Goal: Task Accomplishment & Management: Manage account settings

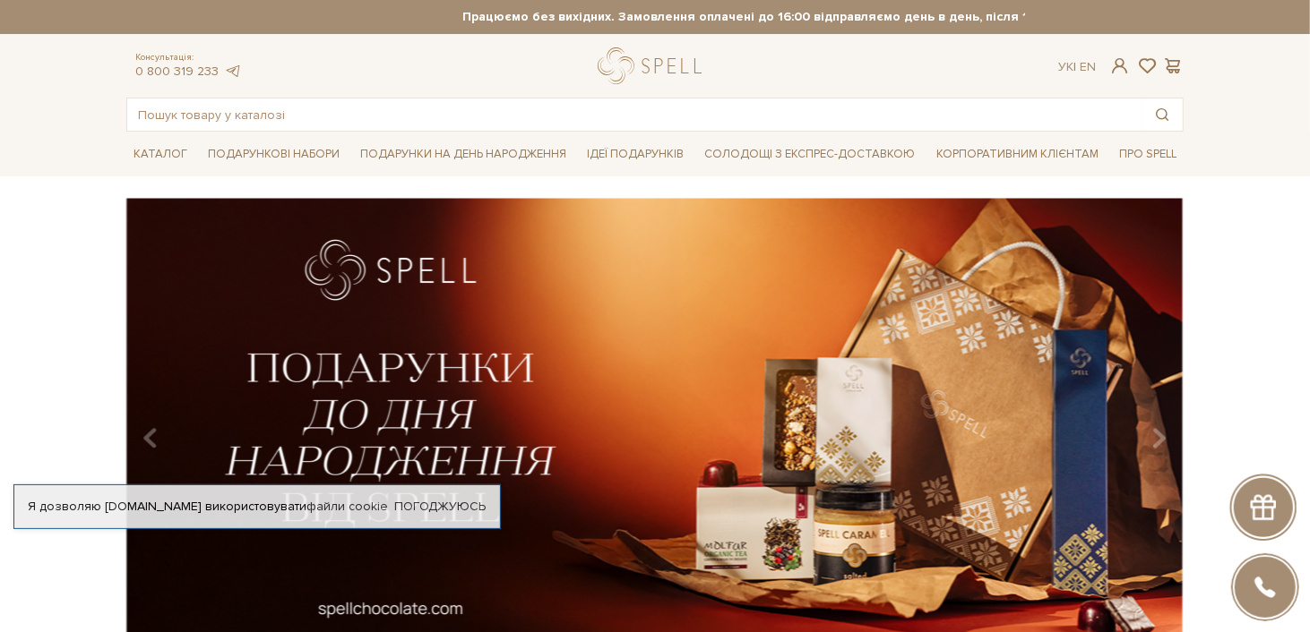
click at [1112, 62] on span at bounding box center [1119, 65] width 21 height 19
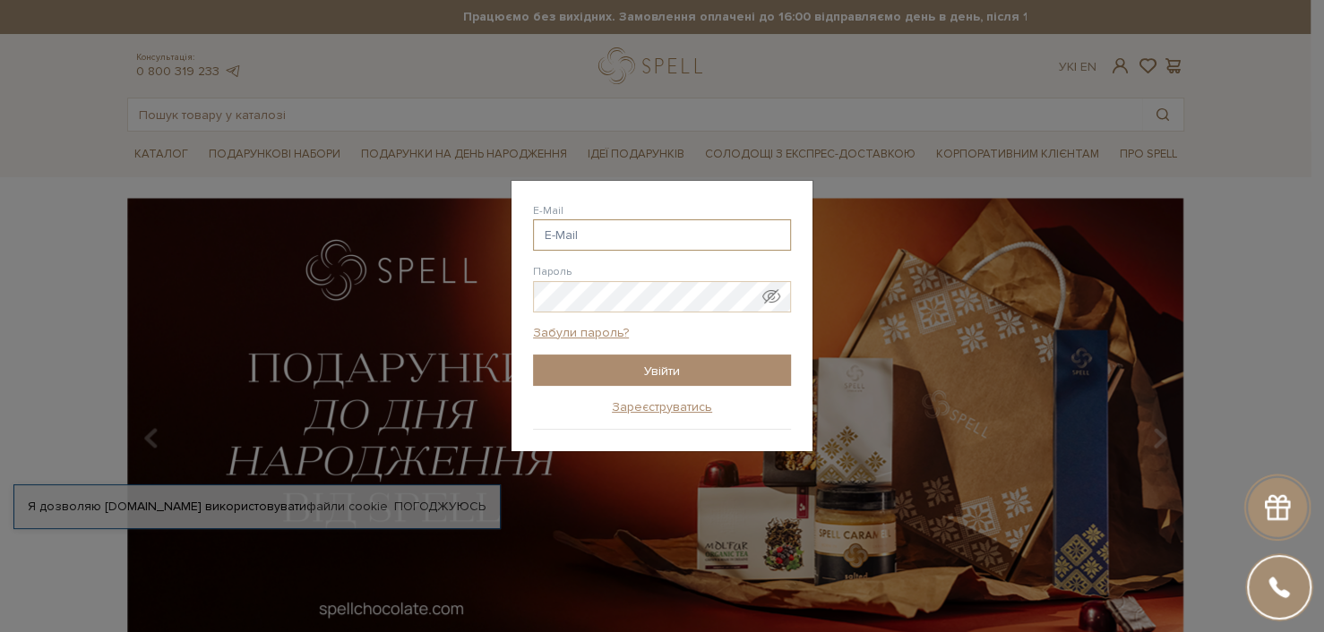
click at [614, 231] on input "E-Mail" at bounding box center [662, 234] width 258 height 31
type input "Praisa1822@gmail.com"
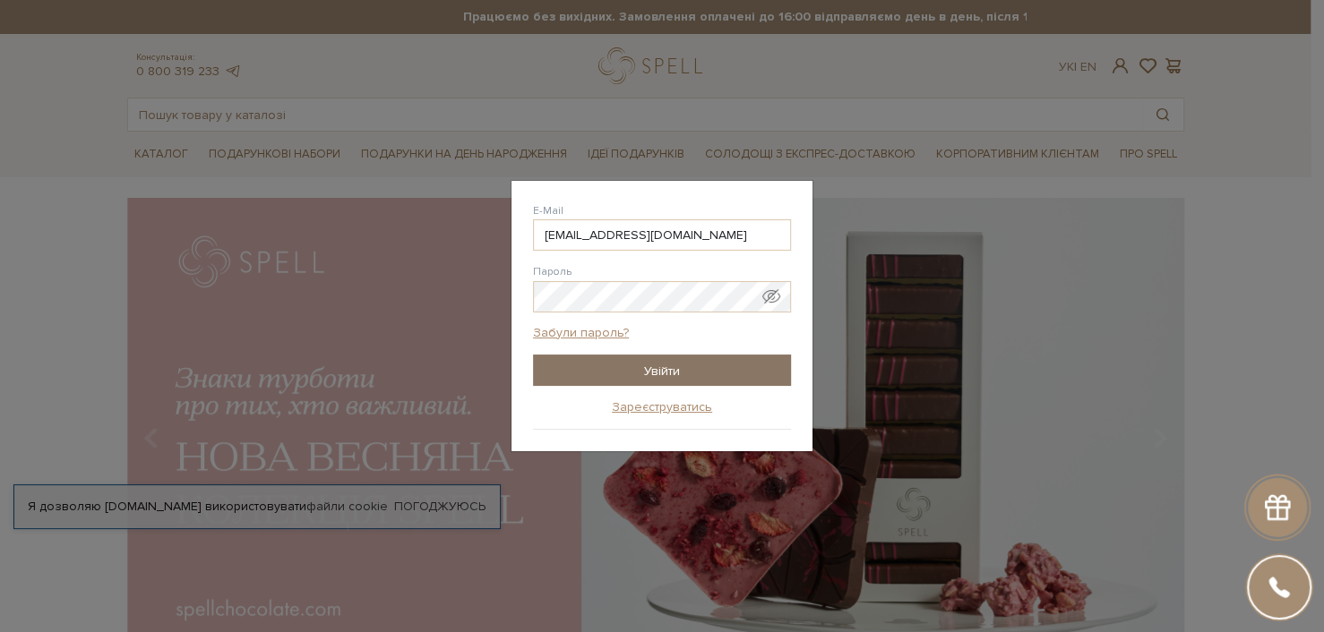
click at [661, 369] on input "Увійти" at bounding box center [662, 370] width 258 height 31
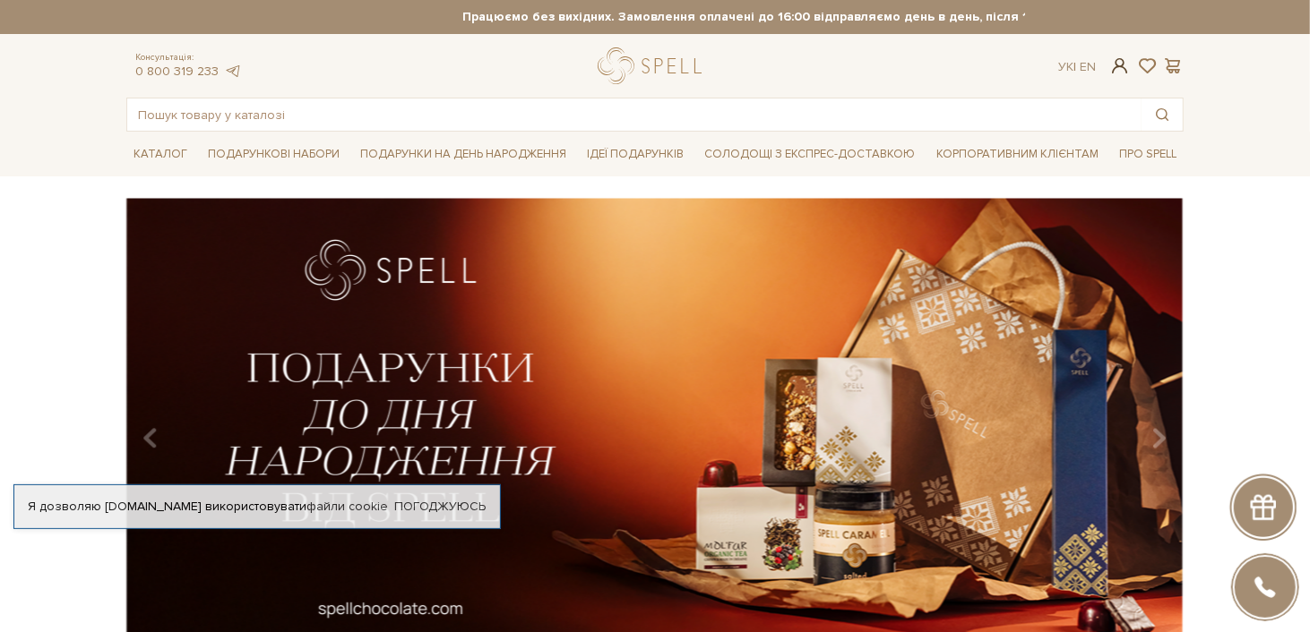
click at [1122, 67] on span at bounding box center [1119, 65] width 21 height 19
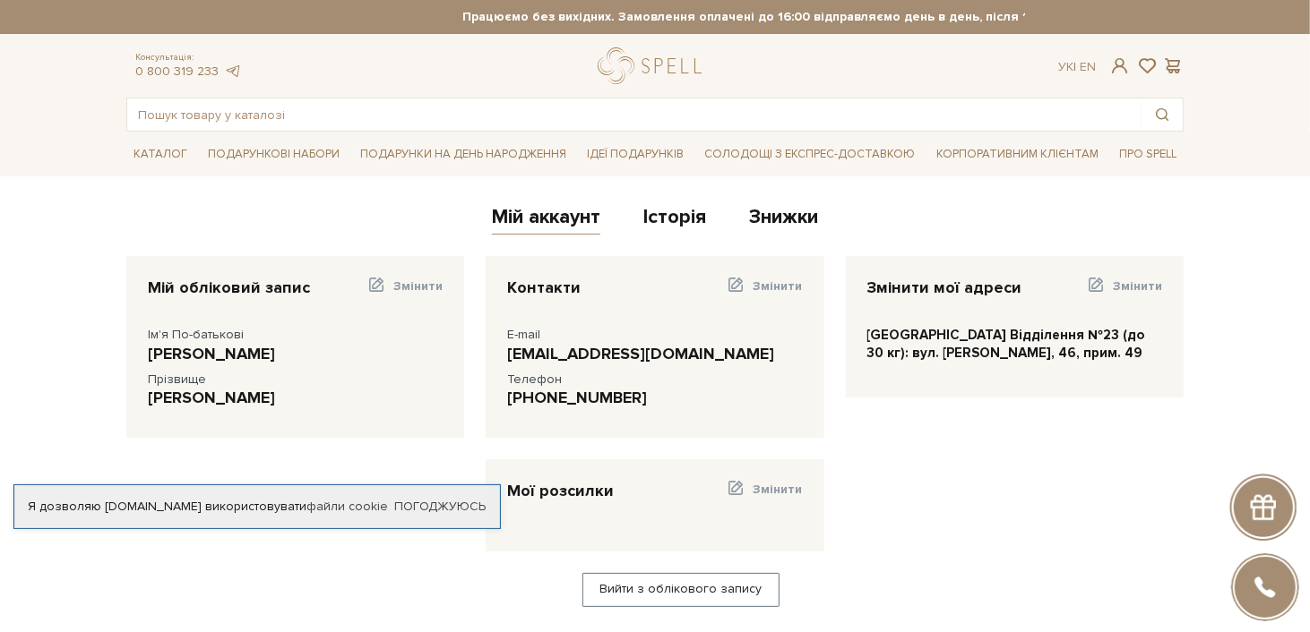
scroll to position [11, 0]
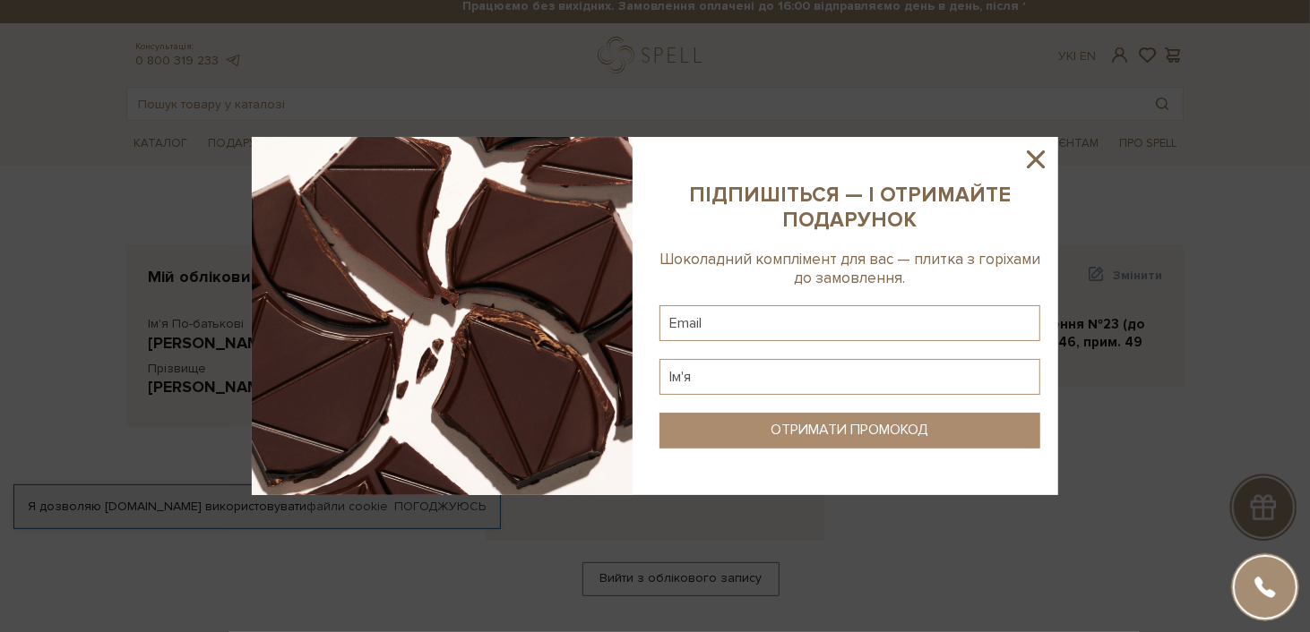
click at [1043, 159] on icon at bounding box center [1035, 159] width 30 height 30
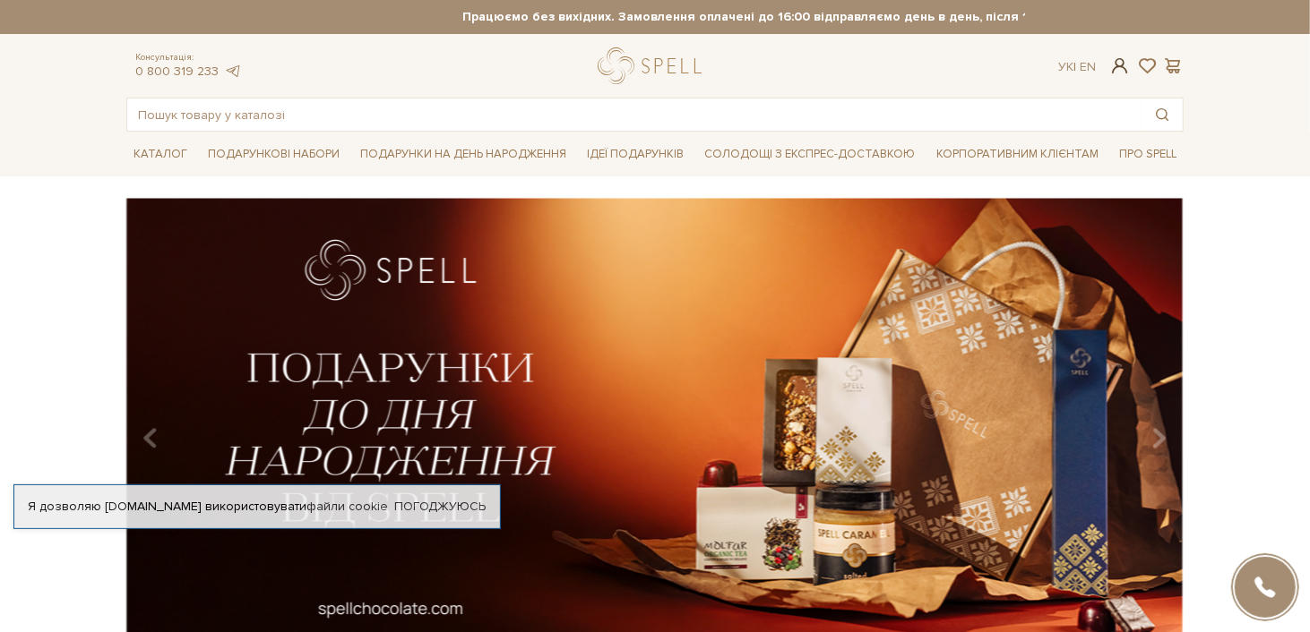
click at [1129, 66] on span at bounding box center [1119, 65] width 21 height 19
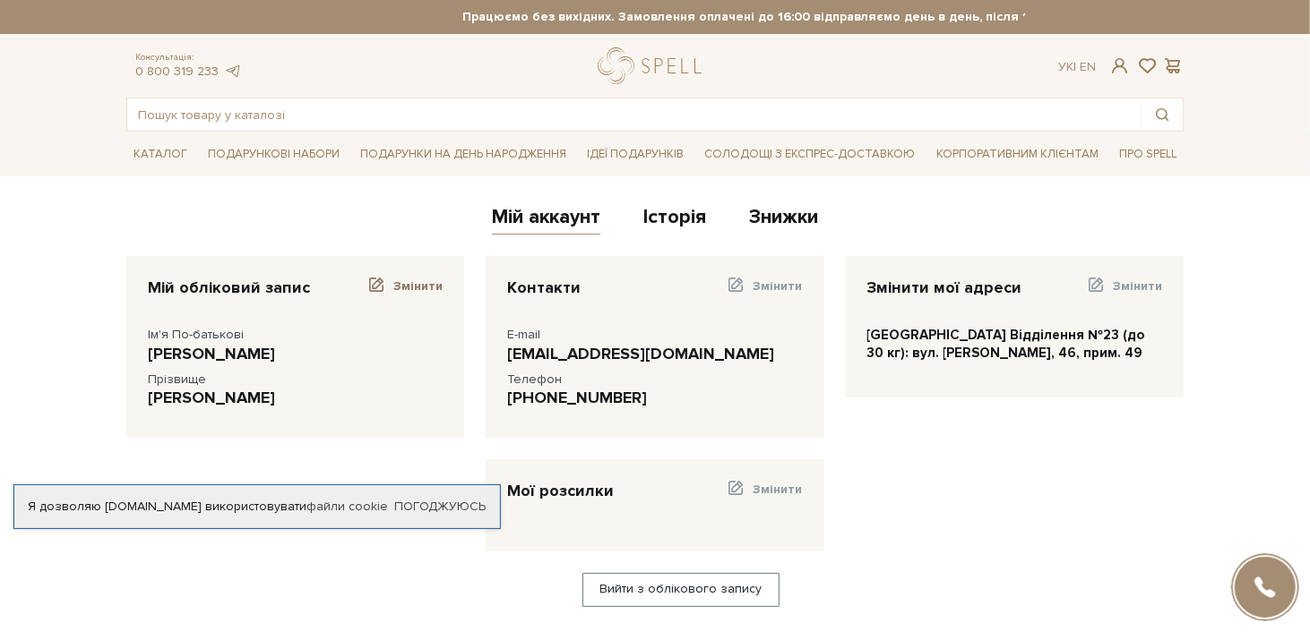
click at [385, 283] on span at bounding box center [376, 286] width 20 height 18
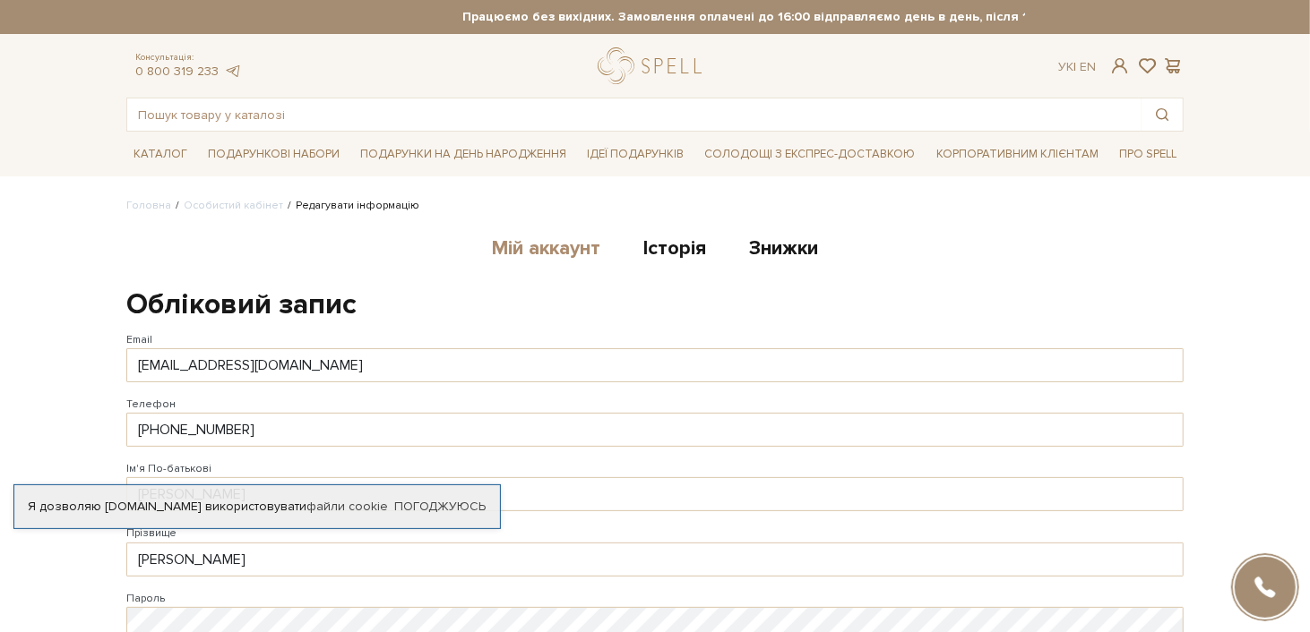
click at [521, 253] on link "Мій аккаунт" at bounding box center [546, 251] width 108 height 30
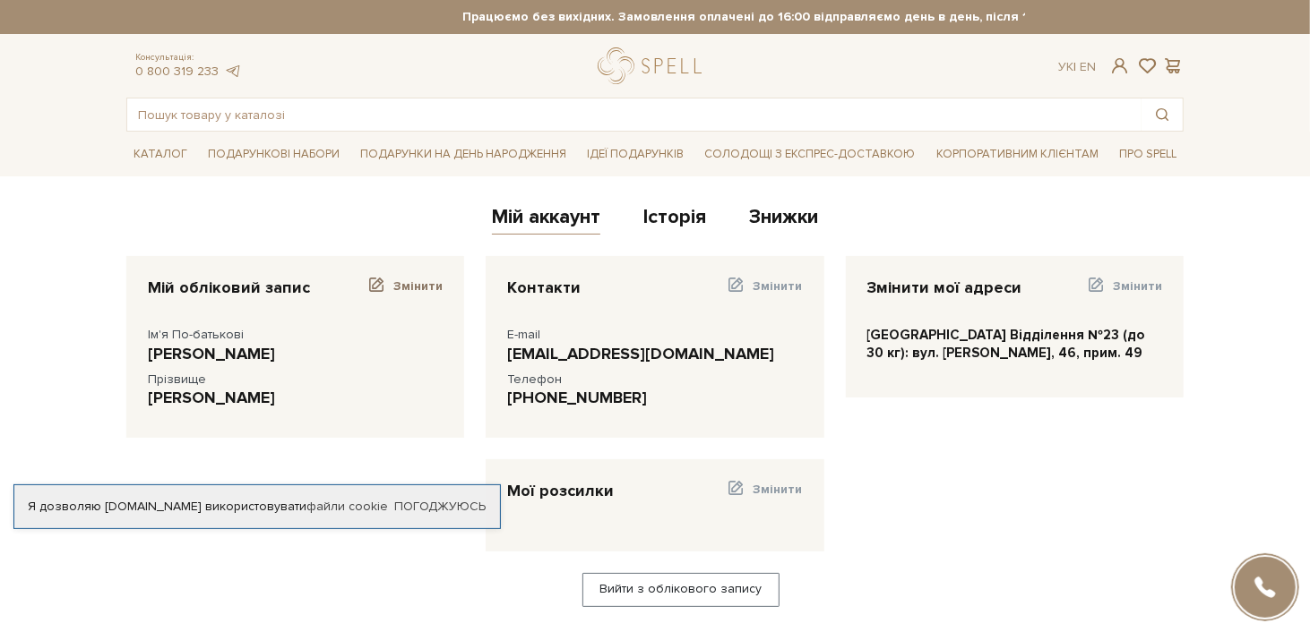
click at [385, 279] on span at bounding box center [376, 286] width 20 height 18
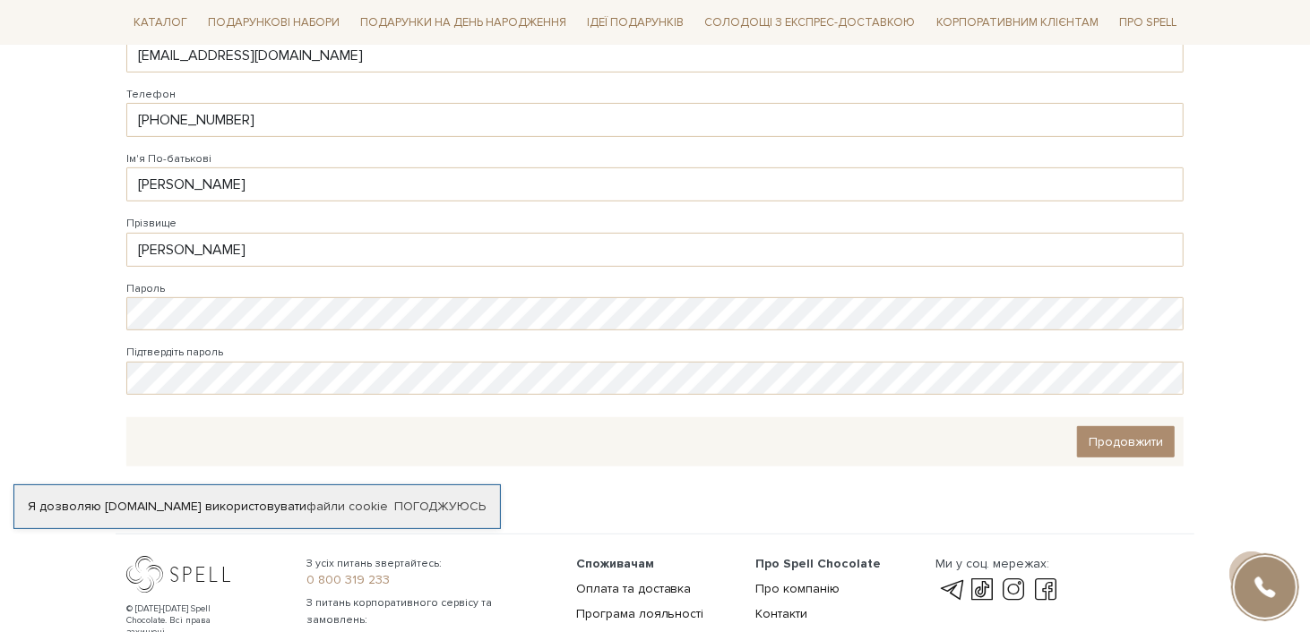
scroll to position [332, 0]
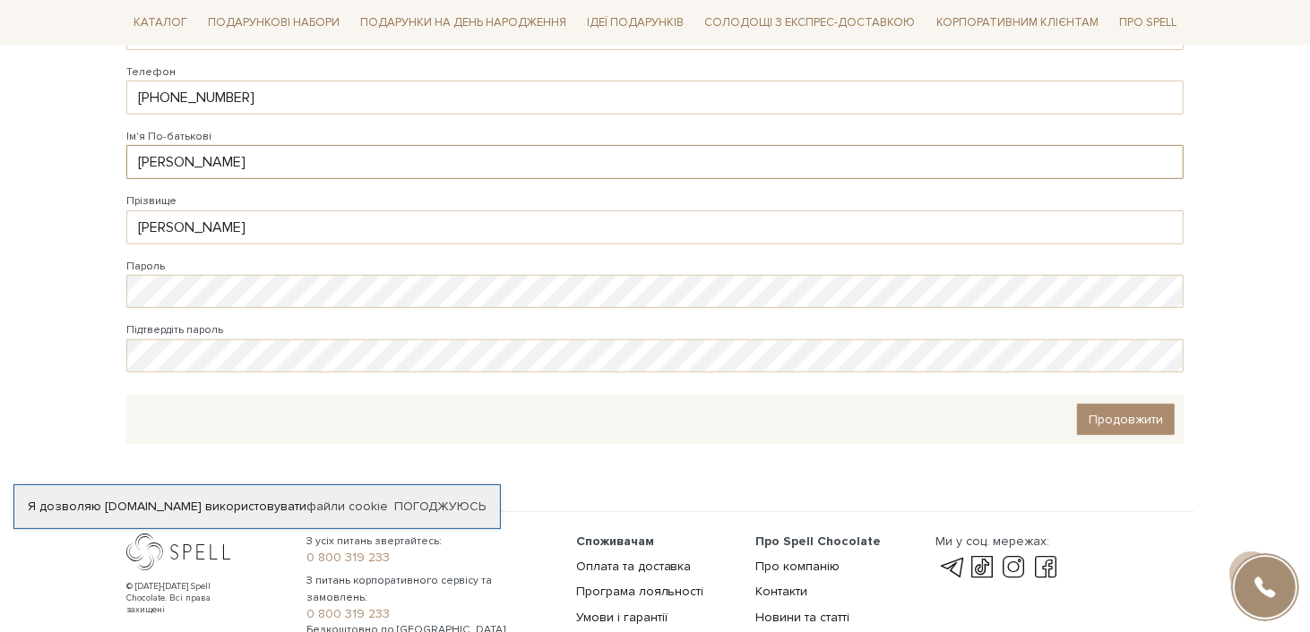
drag, startPoint x: 177, startPoint y: 157, endPoint x: 287, endPoint y: 161, distance: 109.4
click at [287, 161] on input "[PERSON_NAME]" at bounding box center [654, 162] width 1057 height 34
type input "[PERSON_NAME]"
click at [1106, 432] on div "Продовжити" at bounding box center [654, 419] width 1057 height 49
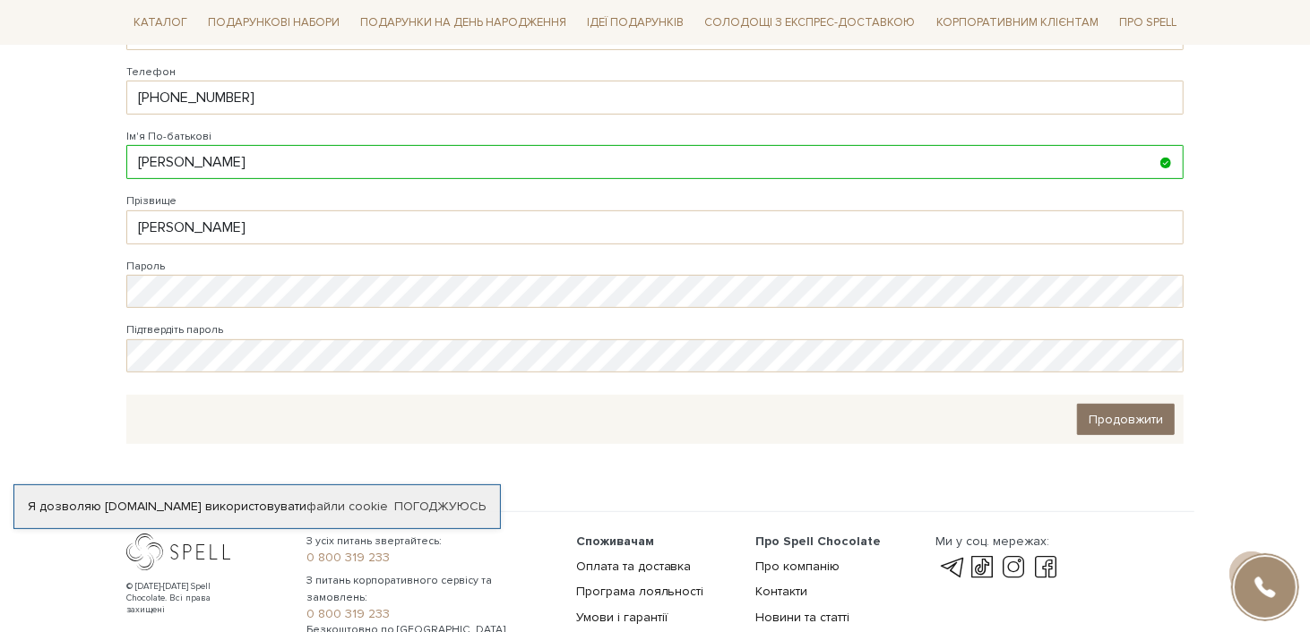
click at [1104, 425] on link "Продовжити" at bounding box center [1126, 419] width 98 height 31
